Goal: Transaction & Acquisition: Subscribe to service/newsletter

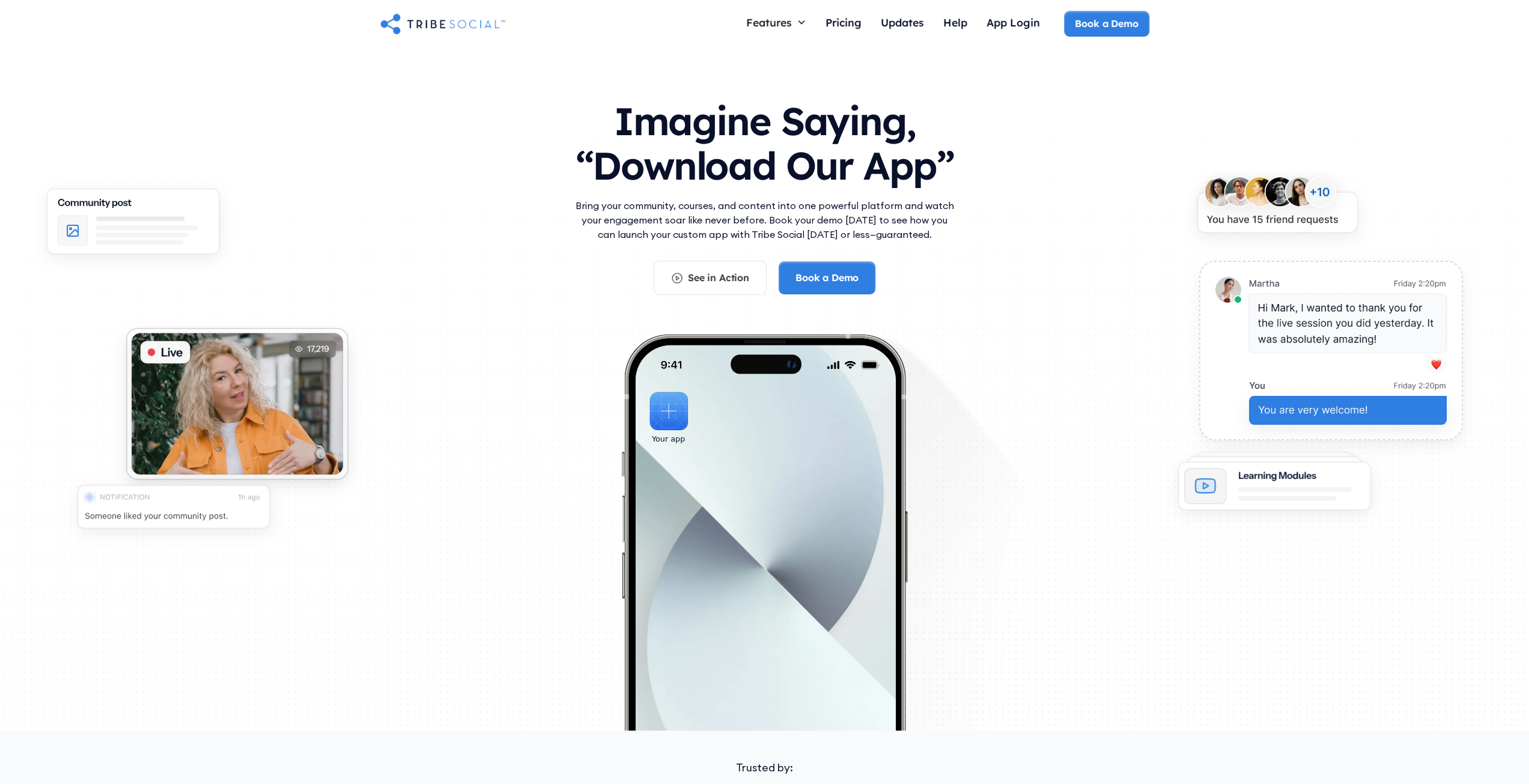
drag, startPoint x: 569, startPoint y: 215, endPoint x: 966, endPoint y: 232, distance: 397.4
click at [913, 232] on div "Imagine Saying, “Download Our App” Bring your community, courses, and content i…" at bounding box center [764, 345] width 769 height 516
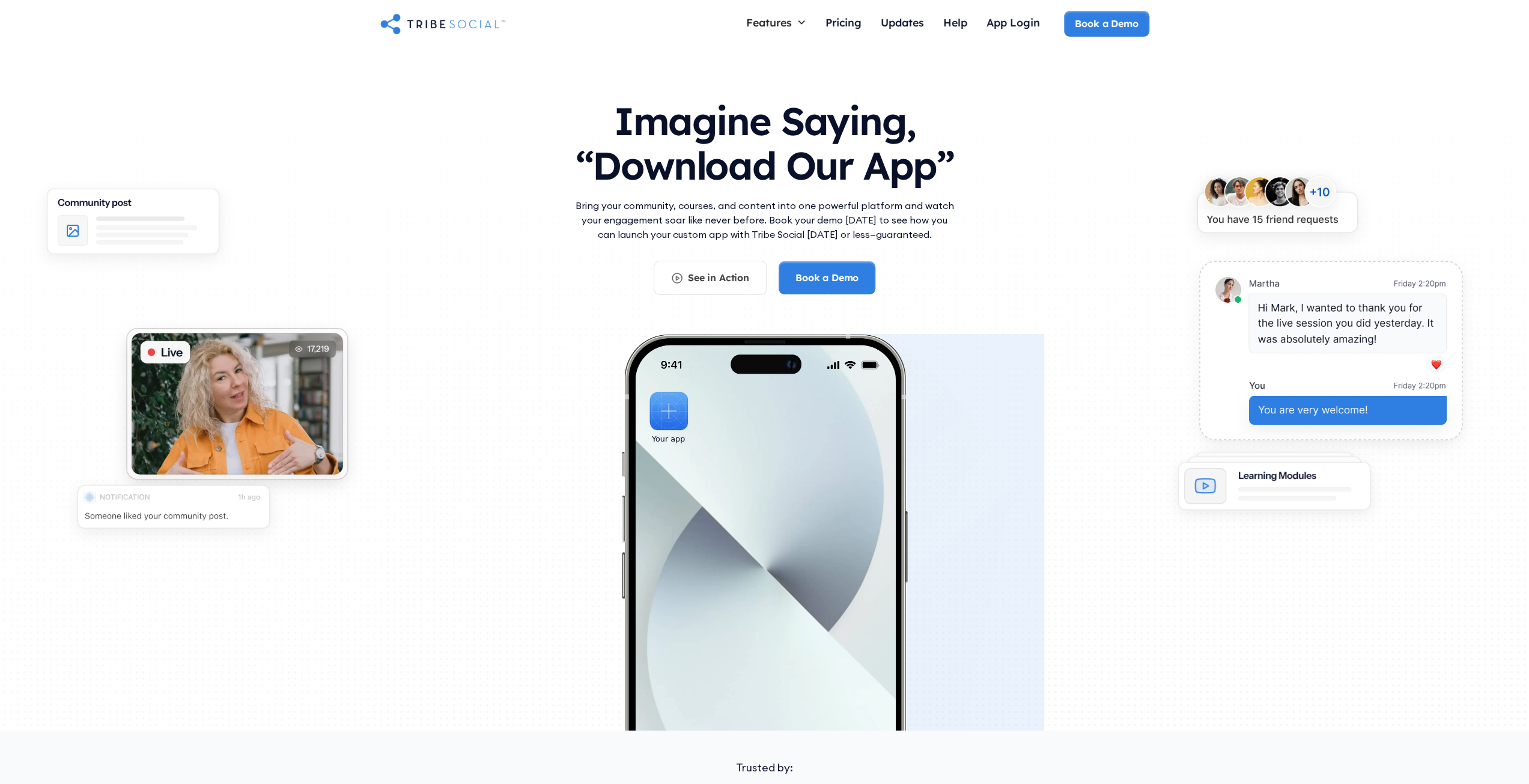
click at [913, 298] on div "Imagine Saying, “Download Our App” Bring your community, courses, and content i…" at bounding box center [764, 345] width 769 height 516
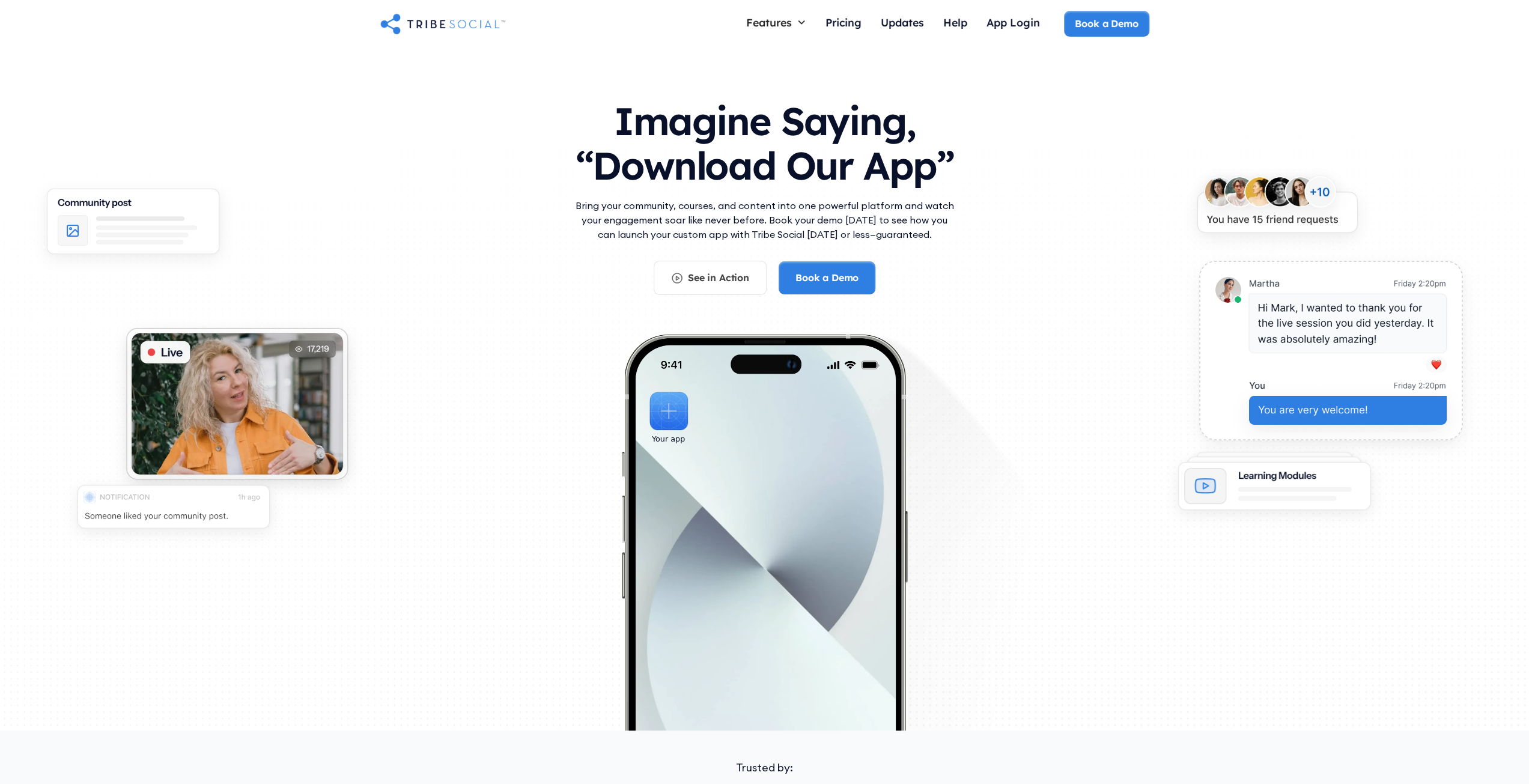
click at [913, 218] on div "Imagine Saying, “Download Our App” Bring your community, courses, and content i…" at bounding box center [764, 345] width 769 height 516
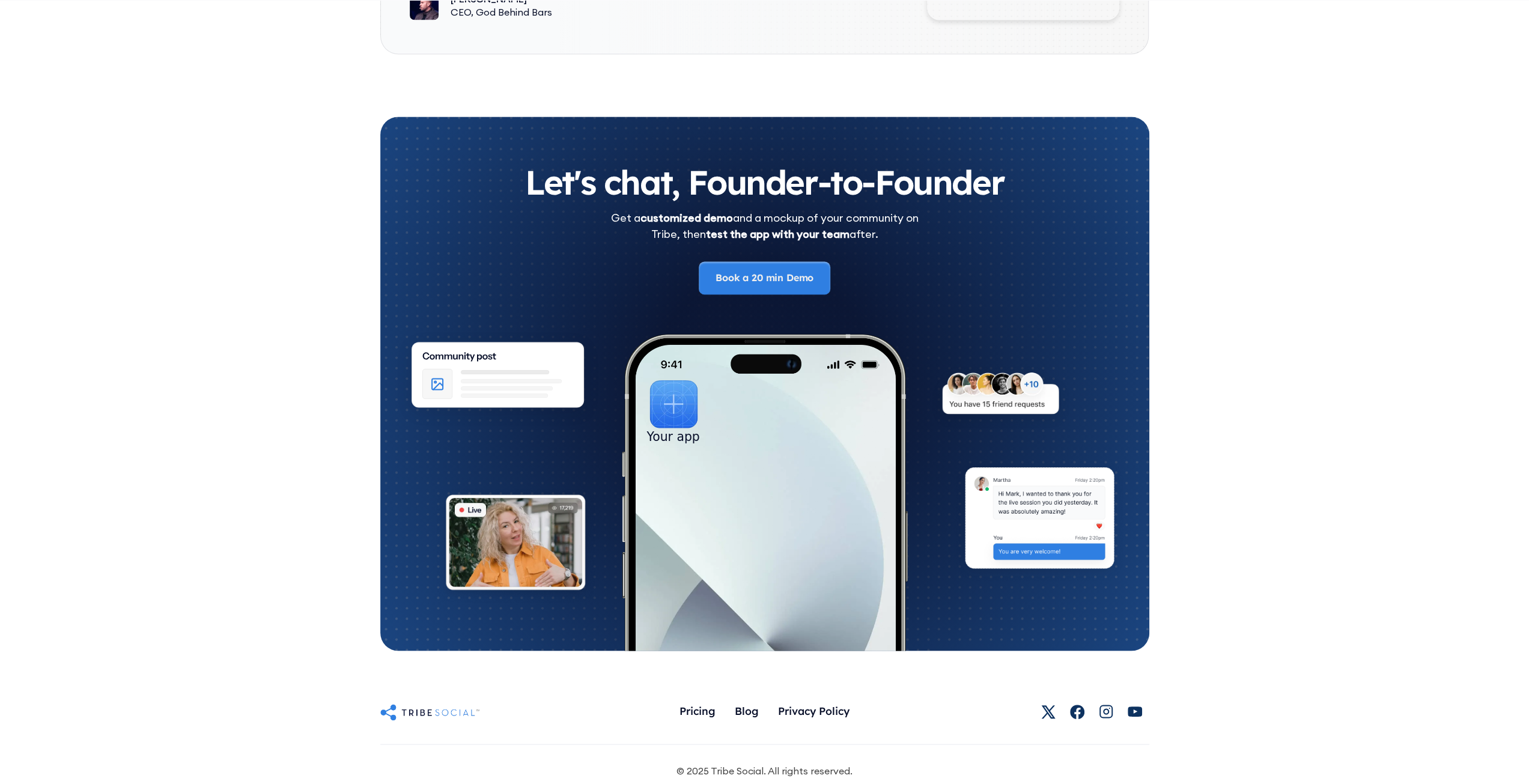
scroll to position [6589, 0]
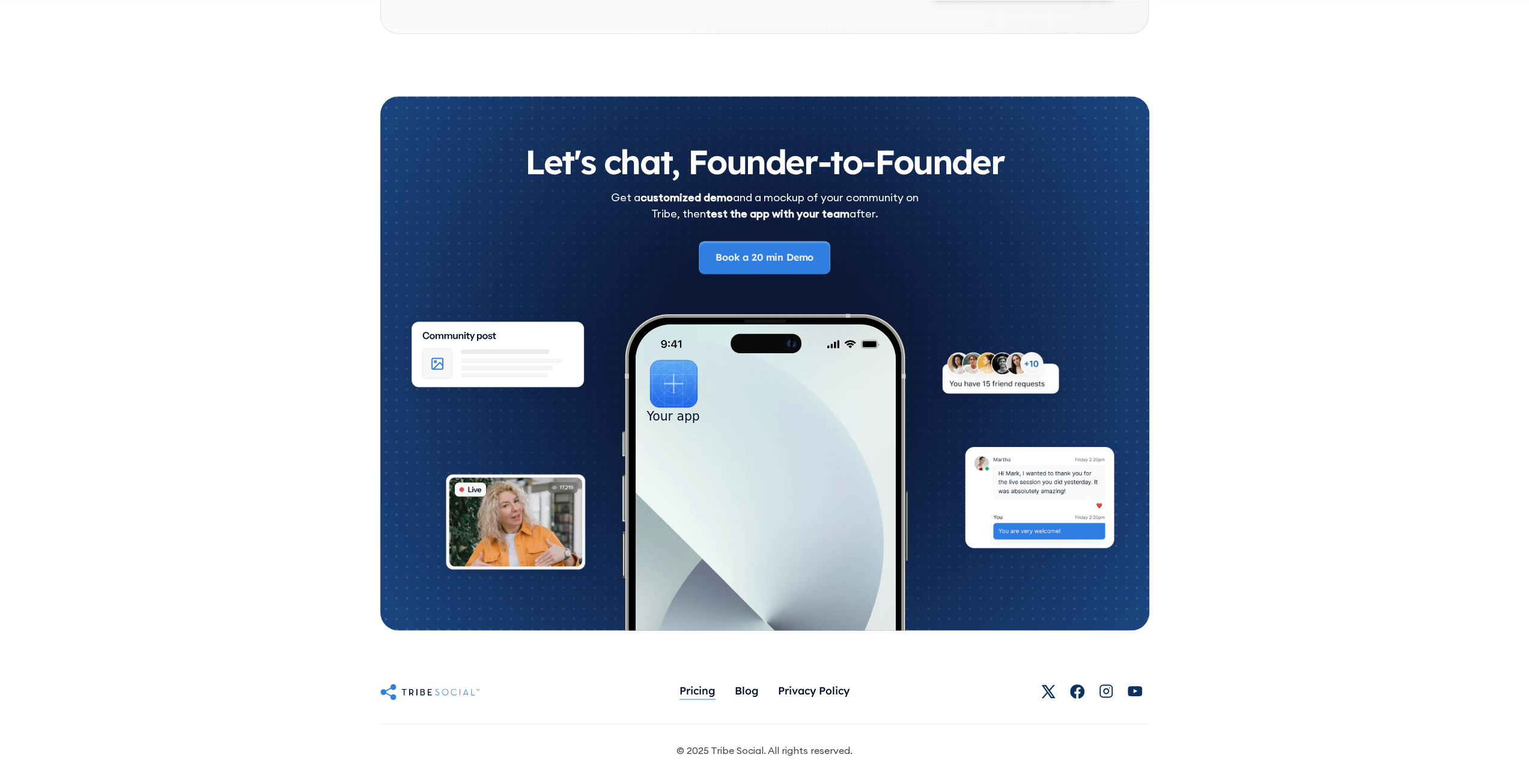
click at [701, 438] on div "Pricing" at bounding box center [697, 689] width 36 height 13
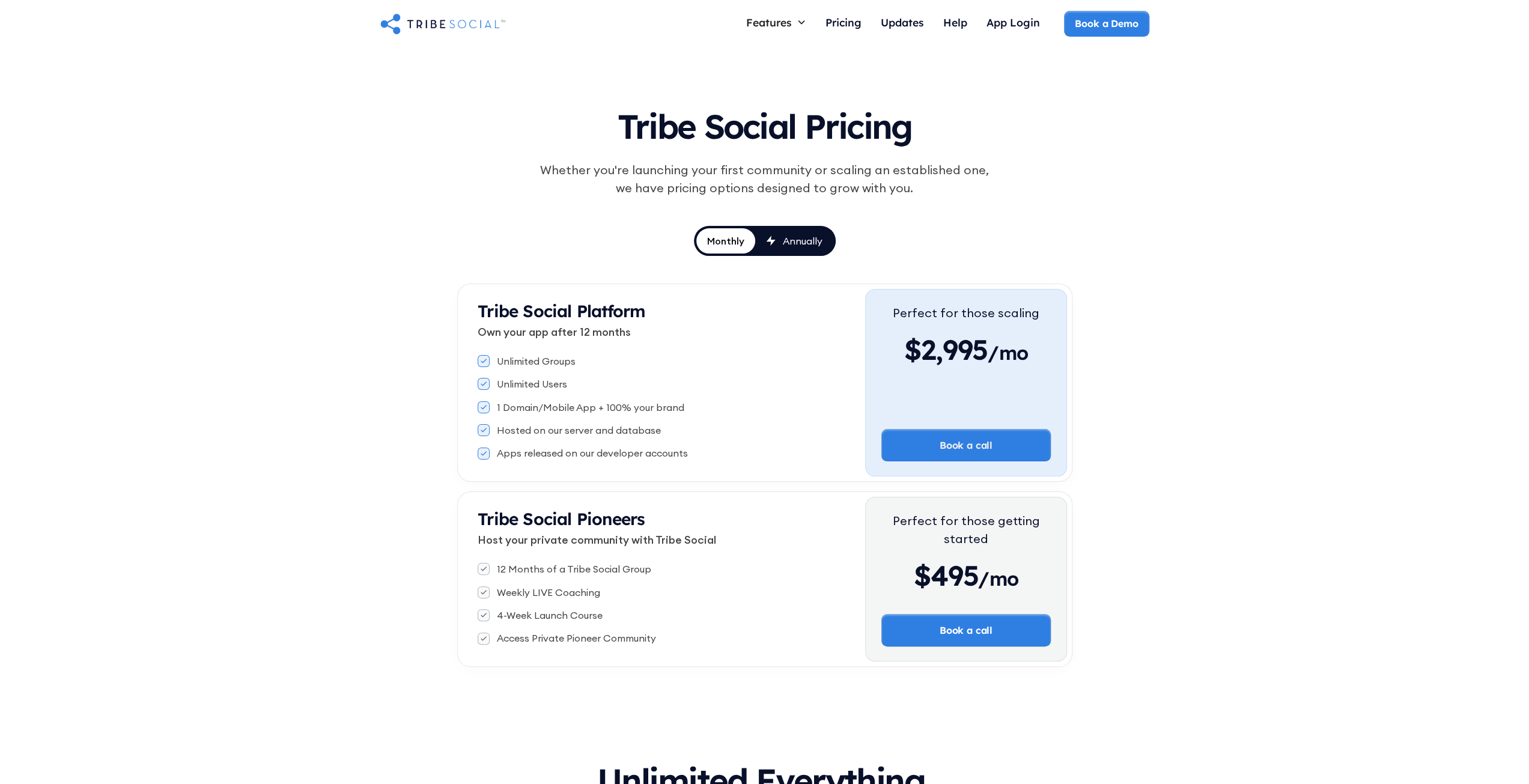
click at [724, 232] on link "Monthly" at bounding box center [726, 241] width 59 height 25
click at [818, 243] on div "Annually" at bounding box center [802, 241] width 40 height 13
click at [745, 241] on link "Monthly" at bounding box center [725, 241] width 61 height 25
click at [783, 241] on div "Annually" at bounding box center [802, 241] width 40 height 13
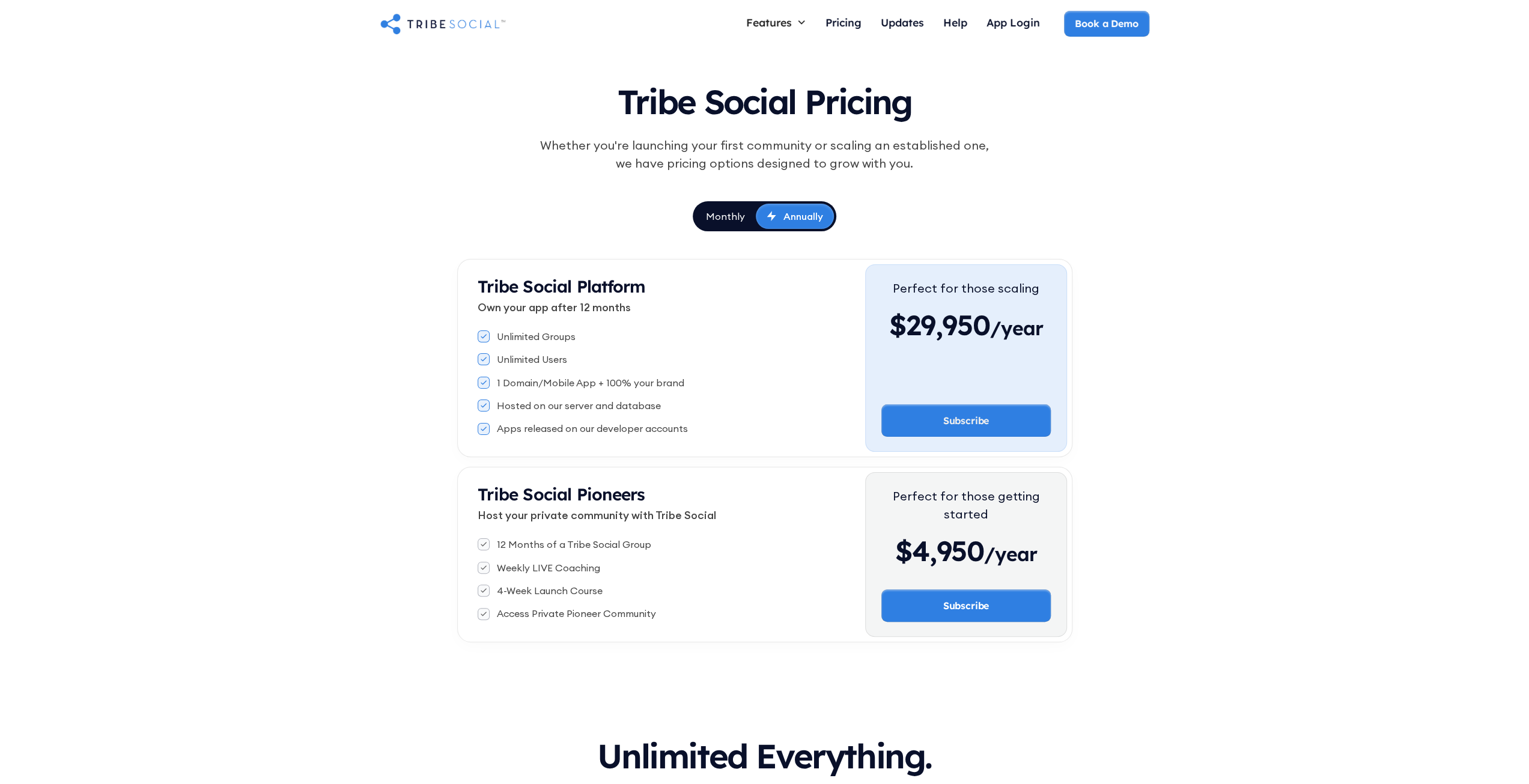
scroll to position [60, 0]
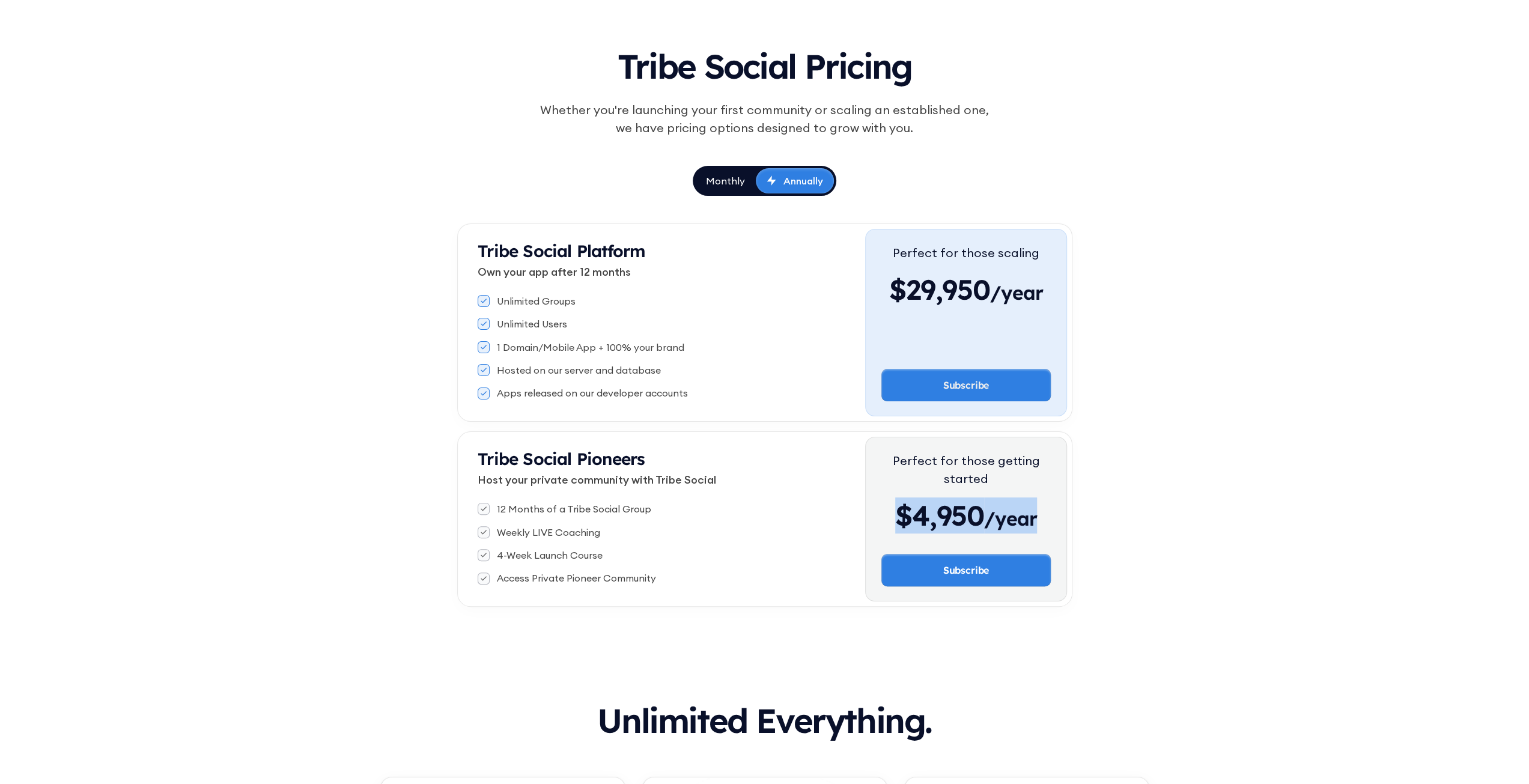
drag, startPoint x: 1043, startPoint y: 513, endPoint x: 892, endPoint y: 501, distance: 151.5
click at [892, 501] on div "$4,950 /year" at bounding box center [965, 515] width 169 height 36
click at [1175, 277] on div "Tribe Social Pricing Whether you're launching your first community or scaling a…" at bounding box center [764, 321] width 1529 height 666
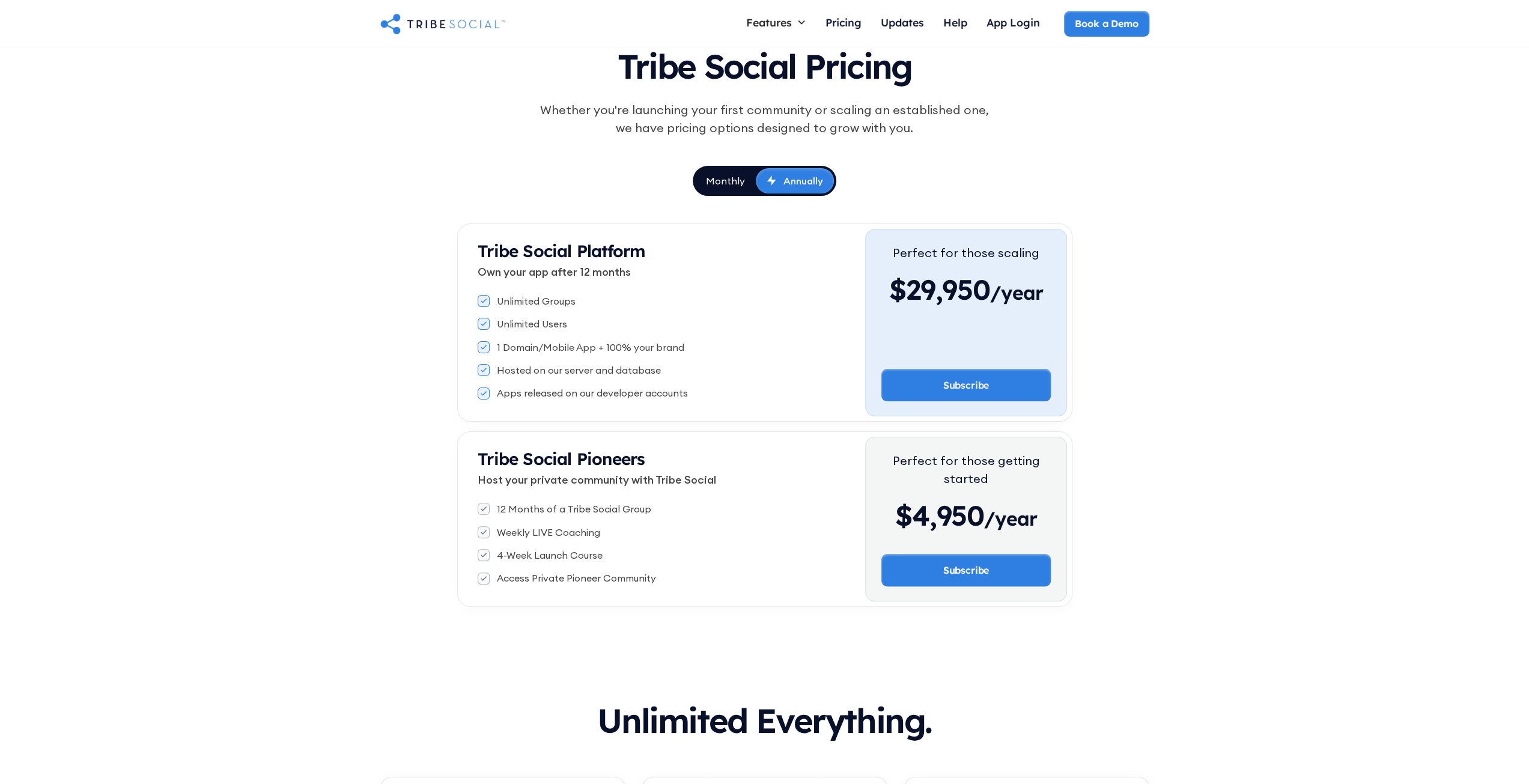
click at [731, 189] on link "Monthly" at bounding box center [725, 181] width 61 height 25
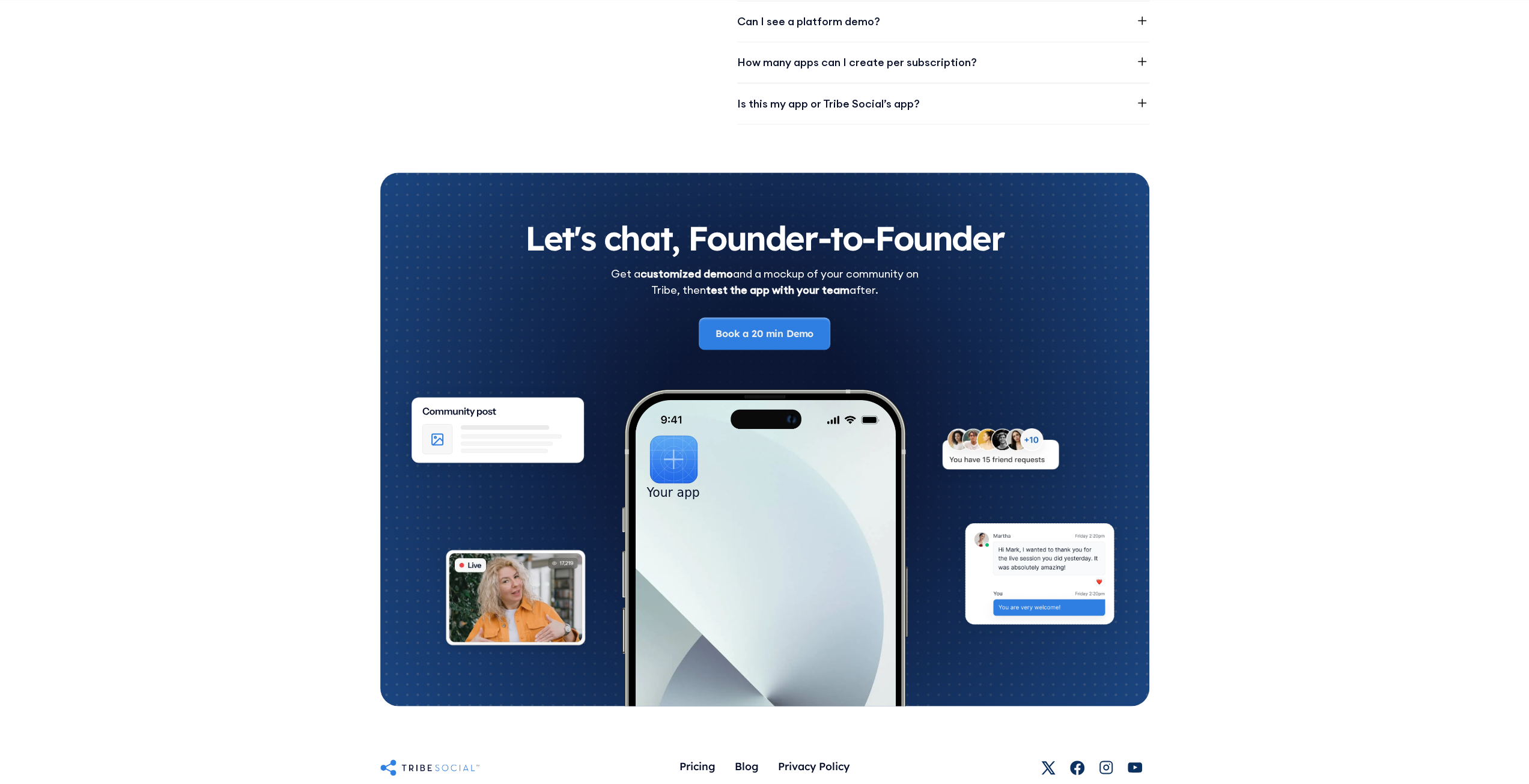
scroll to position [1925, 0]
